Goal: Information Seeking & Learning: Check status

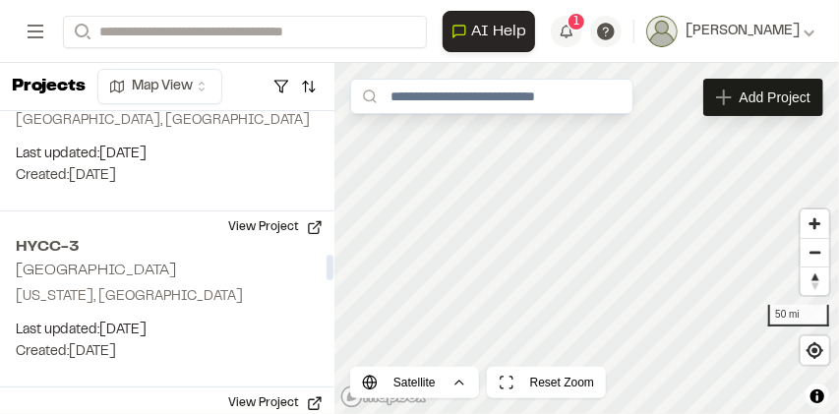
drag, startPoint x: 333, startPoint y: 136, endPoint x: 352, endPoint y: 277, distance: 143.0
click at [334, 277] on div at bounding box center [330, 268] width 7 height 26
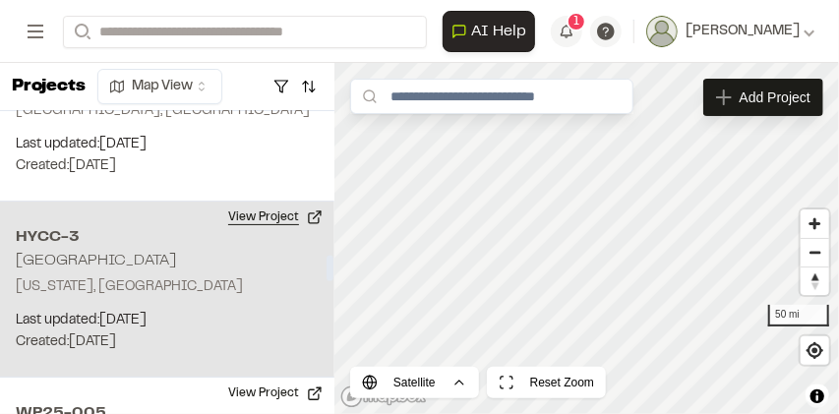
click at [309, 216] on button "View Project" at bounding box center [275, 217] width 118 height 31
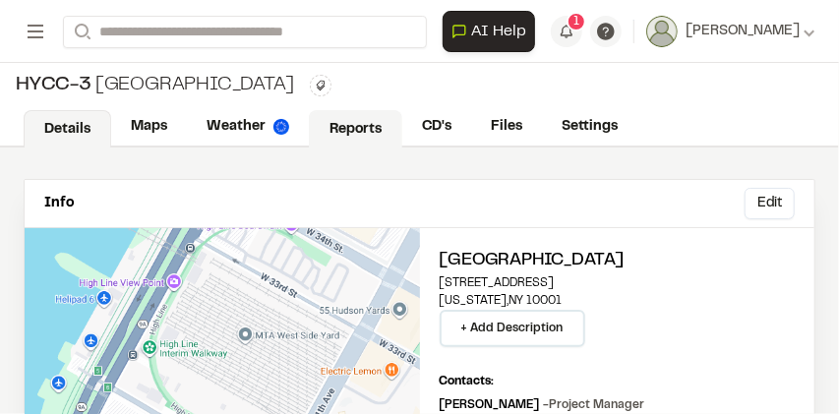
click at [347, 126] on link "Reports" at bounding box center [355, 128] width 93 height 37
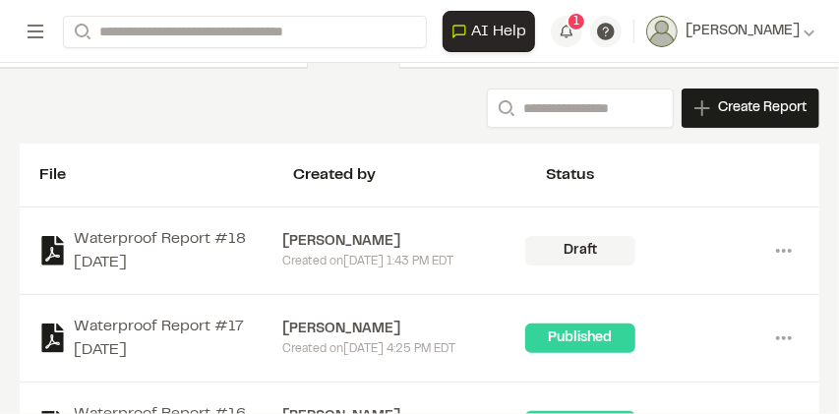
scroll to position [87, 0]
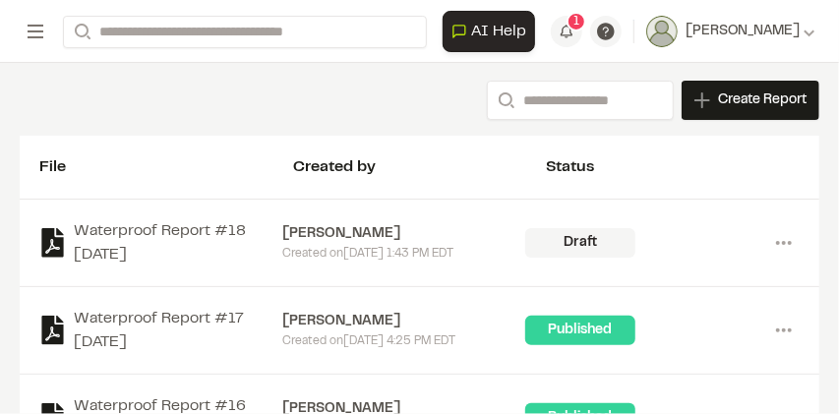
click at [555, 238] on div "Draft" at bounding box center [580, 243] width 110 height 30
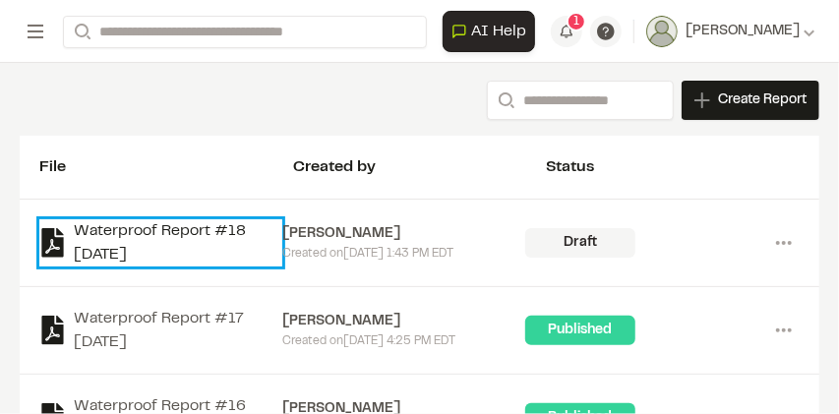
drag, startPoint x: 136, startPoint y: 230, endPoint x: 101, endPoint y: 250, distance: 39.7
click at [101, 250] on link "Waterproof Report #18 2025-10-02" at bounding box center [160, 242] width 243 height 47
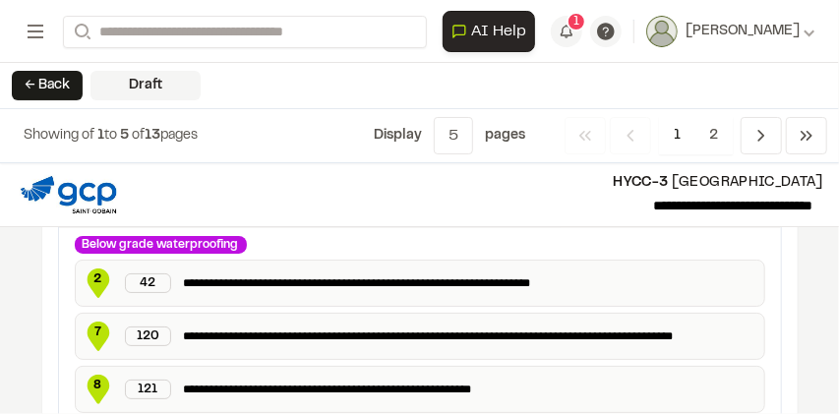
scroll to position [131, 0]
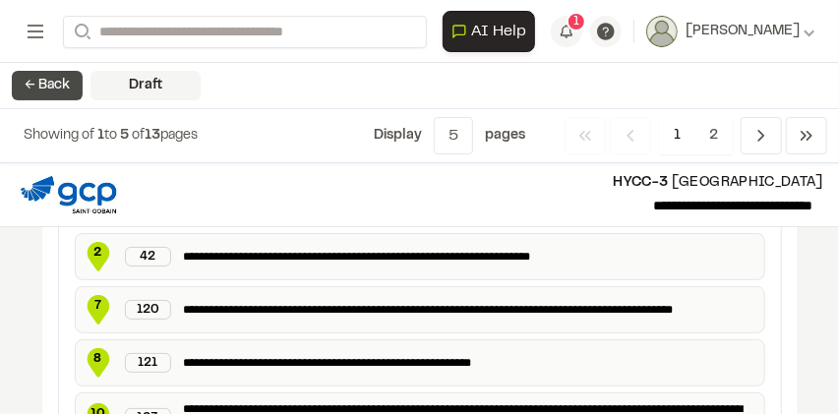
click at [54, 85] on button "← Back" at bounding box center [47, 86] width 71 height 30
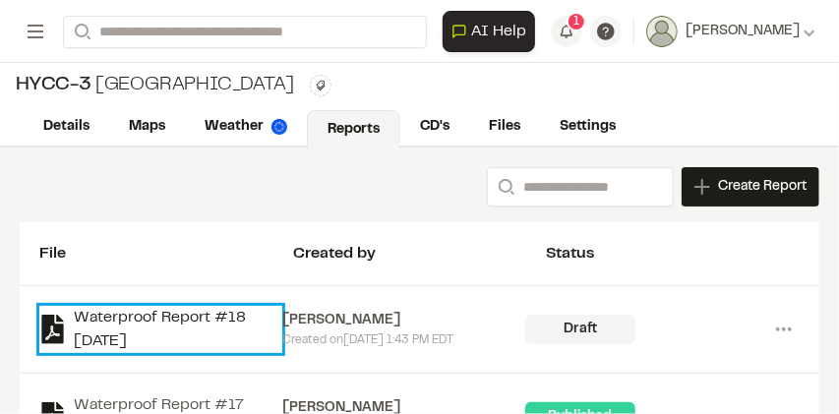
click at [71, 319] on link "Waterproof Report #18 2025-10-02" at bounding box center [160, 329] width 243 height 47
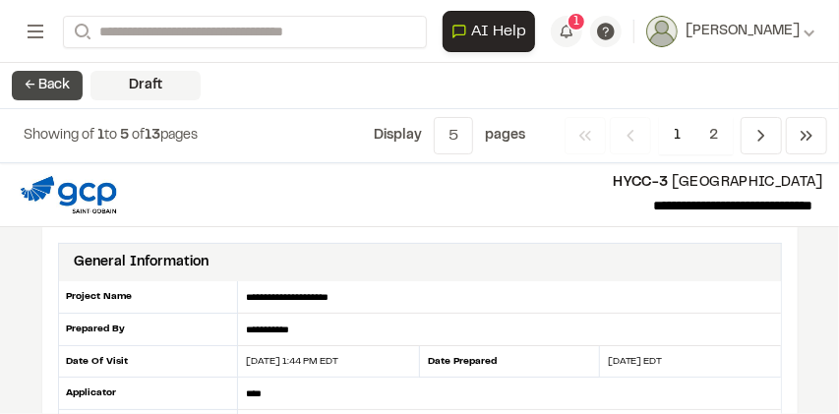
click at [65, 86] on button "← Back" at bounding box center [47, 86] width 71 height 30
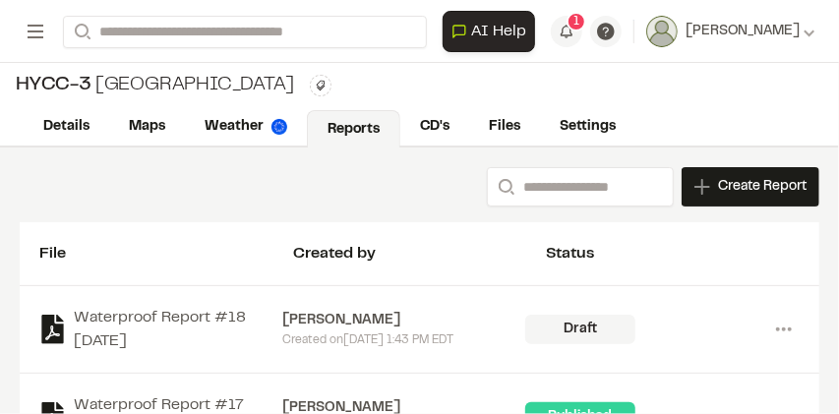
click at [540, 406] on div "Published" at bounding box center [580, 417] width 110 height 30
click at [162, 402] on link "Waterproof Report #17 2025-09-30" at bounding box center [160, 417] width 243 height 47
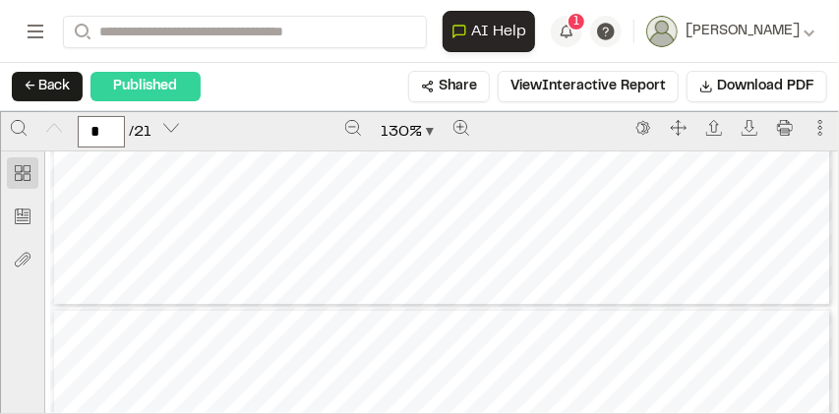
scroll to position [891, 0]
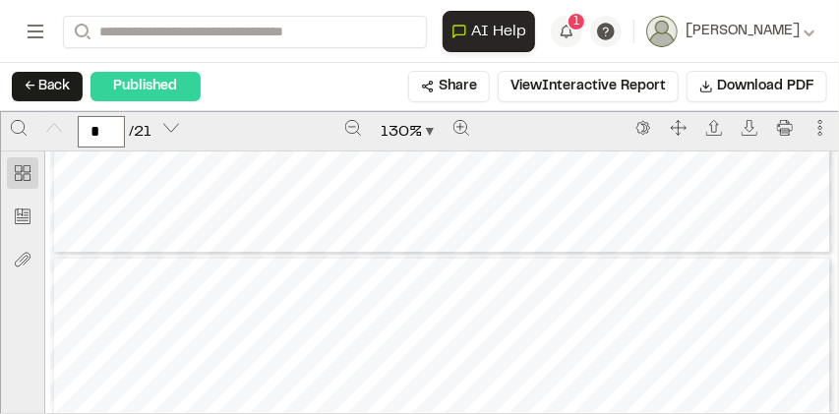
type input "*"
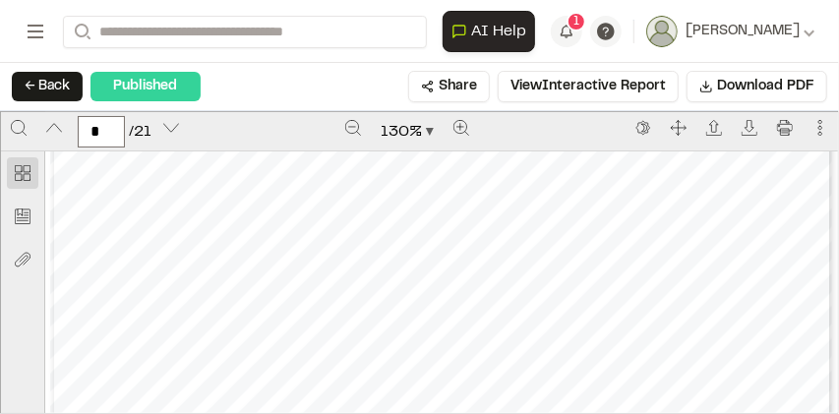
scroll to position [1154, 0]
drag, startPoint x: 826, startPoint y: 156, endPoint x: 523, endPoint y: 221, distance: 309.9
drag, startPoint x: 822, startPoint y: 156, endPoint x: 448, endPoint y: 165, distance: 374.9
